Goal: Navigation & Orientation: Find specific page/section

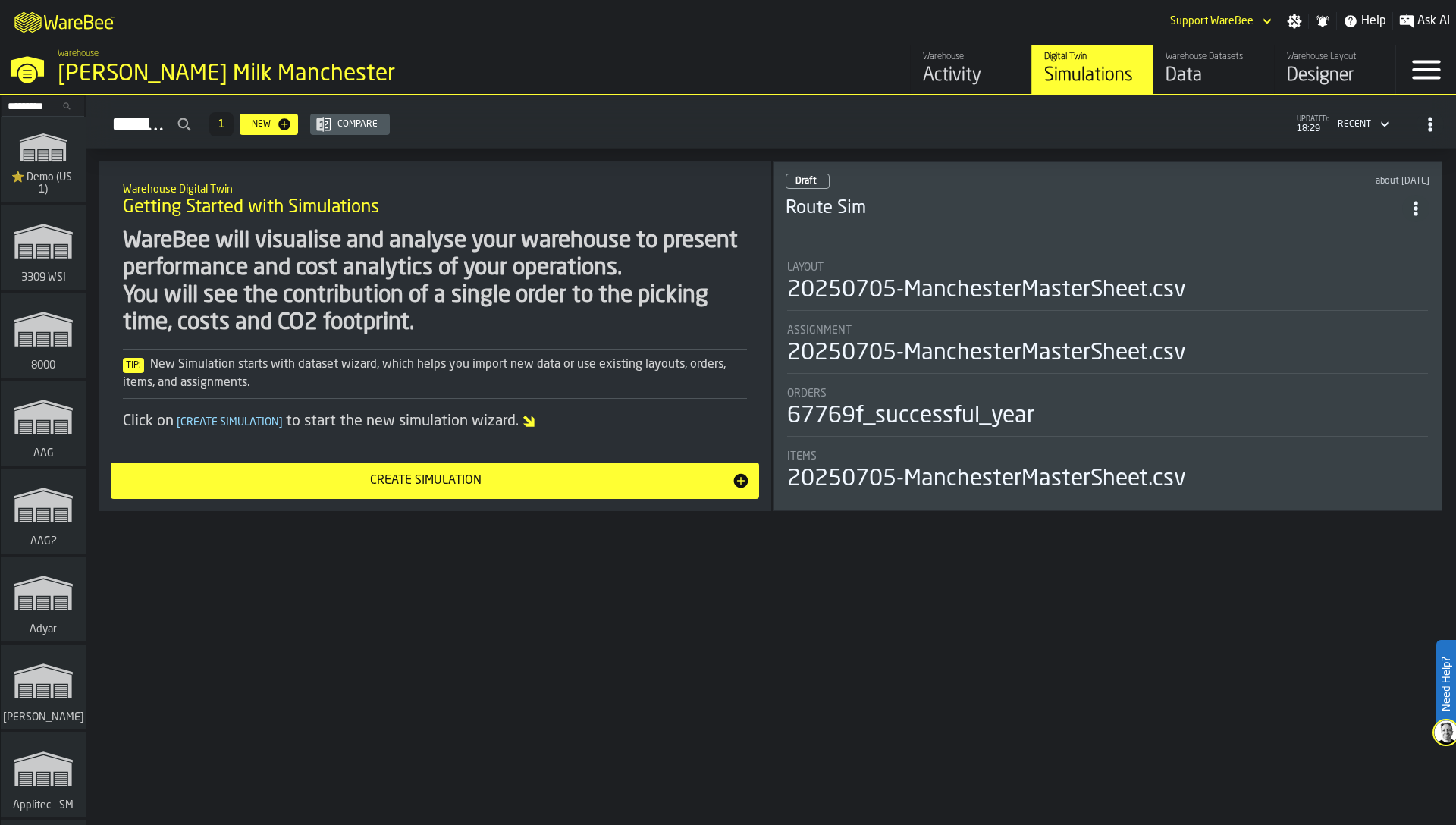
click at [1206, 70] on div "Data" at bounding box center [1213, 76] width 97 height 24
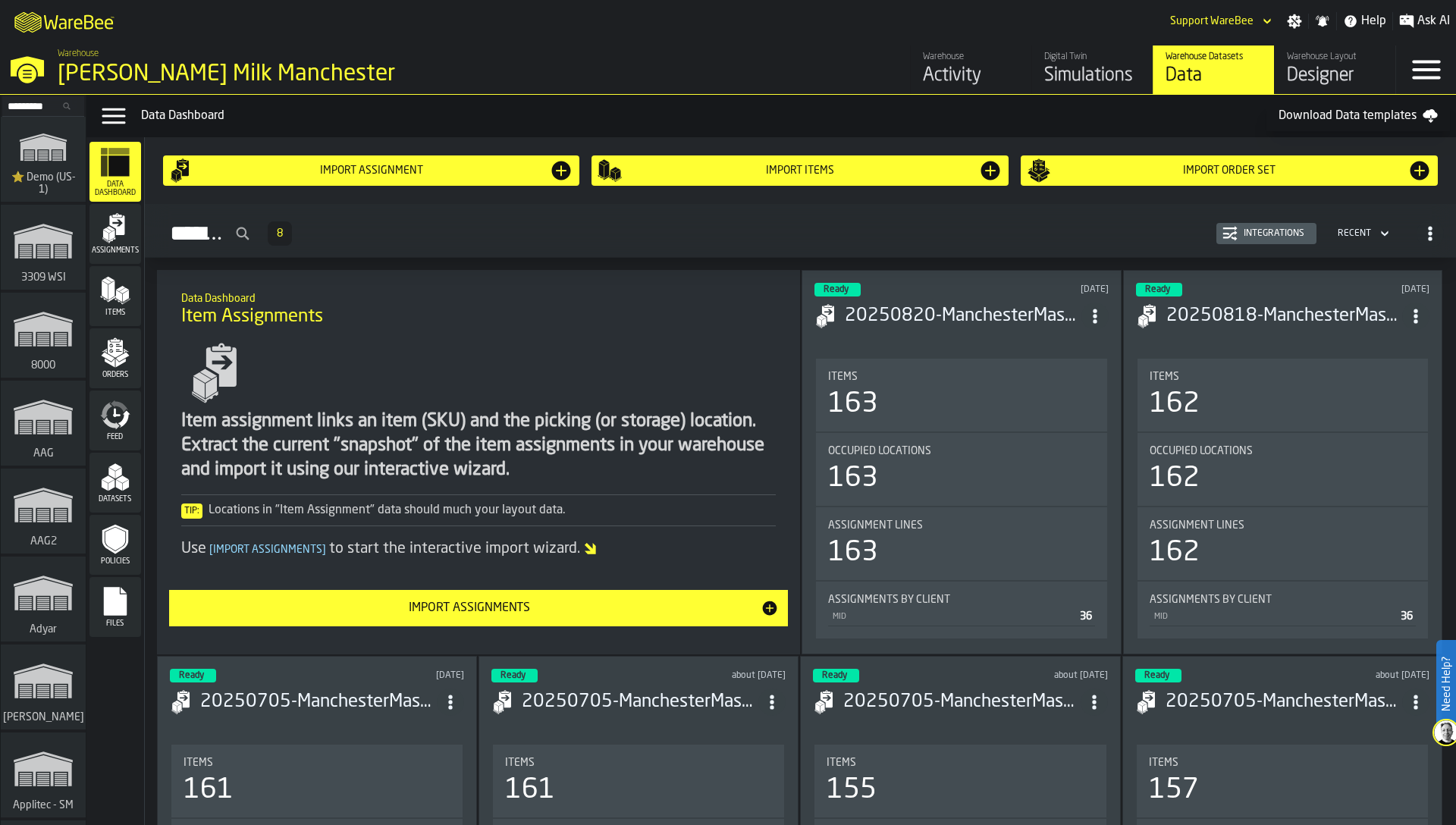
click at [126, 412] on icon "menu Feed" at bounding box center [123, 419] width 12 height 18
